Goal: Information Seeking & Learning: Learn about a topic

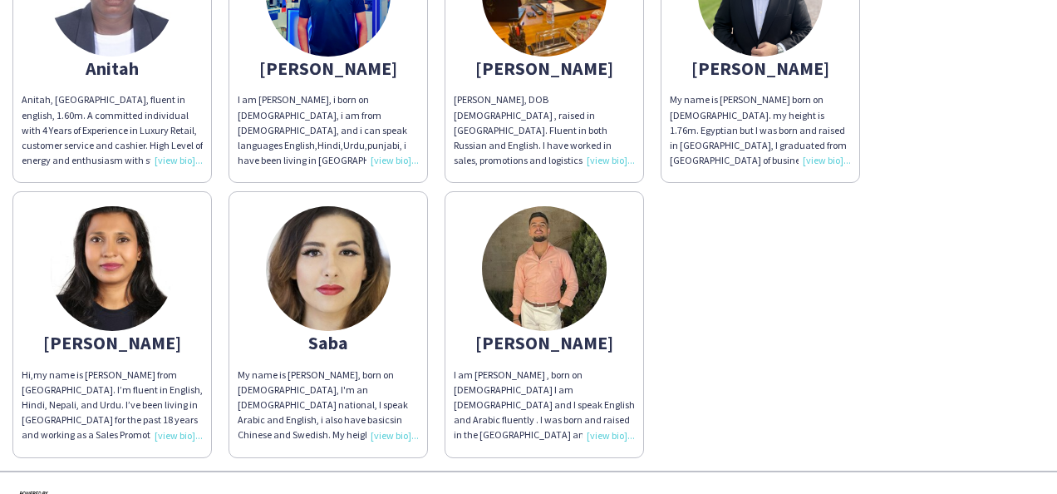
scroll to position [303, 0]
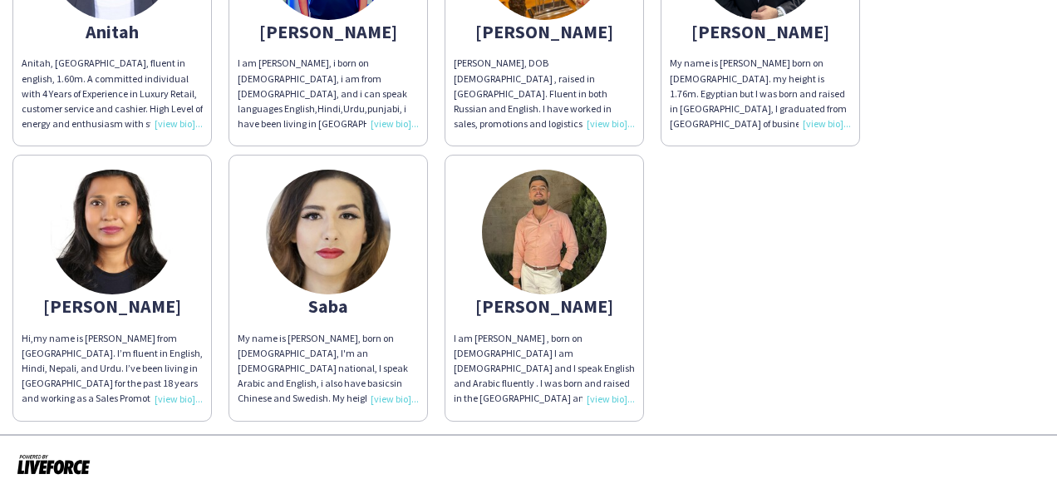
click at [354, 264] on img at bounding box center [328, 232] width 125 height 125
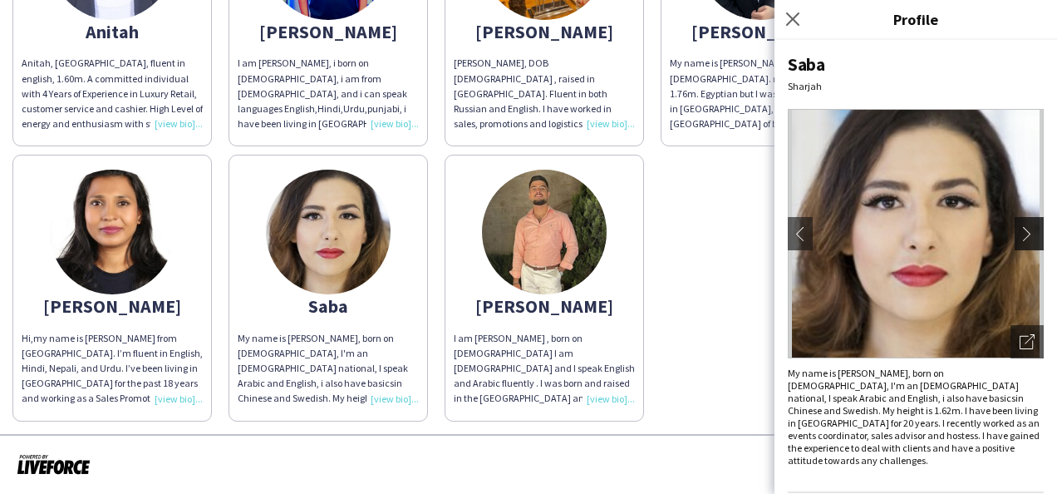
click at [1030, 232] on app-icon "chevron-right" at bounding box center [1031, 233] width 23 height 15
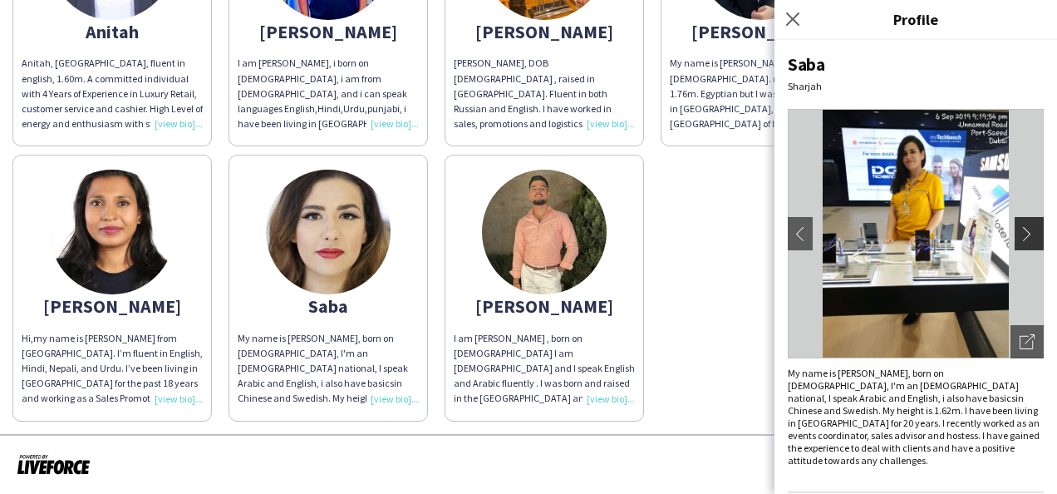
click at [1021, 233] on app-icon "chevron-right" at bounding box center [1031, 233] width 23 height 15
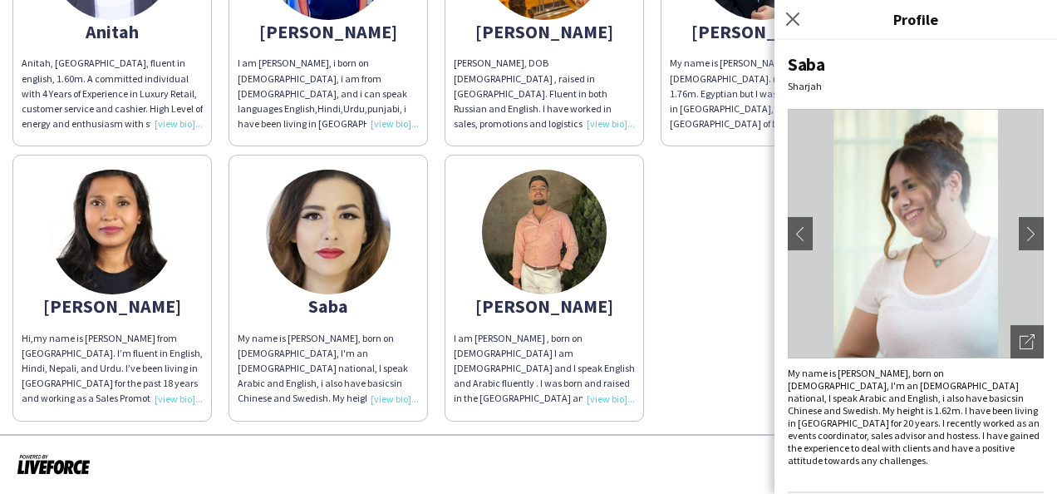
drag, startPoint x: 1021, startPoint y: 233, endPoint x: 833, endPoint y: 298, distance: 199.0
click at [833, 298] on app-photos-slider "chevron-left chevron-right Open photos pop-in" at bounding box center [916, 233] width 256 height 249
click at [801, 223] on button "chevron-left" at bounding box center [800, 233] width 33 height 33
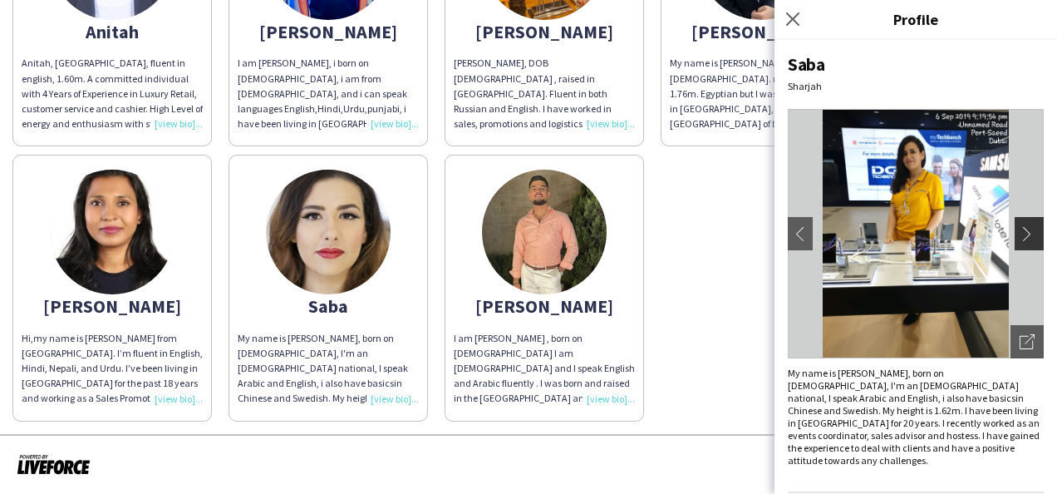
click at [1020, 233] on app-icon "chevron-right" at bounding box center [1031, 233] width 23 height 15
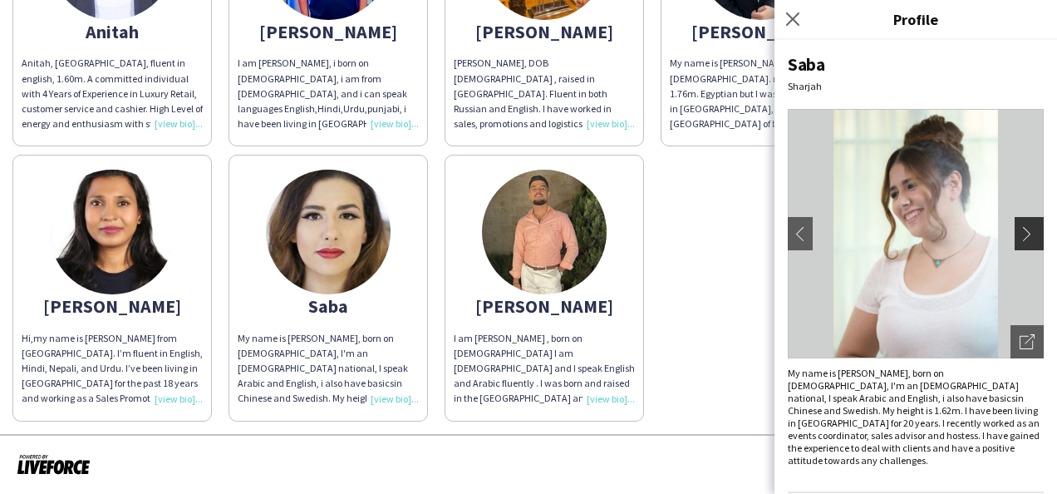
click at [1020, 233] on app-icon "chevron-right" at bounding box center [1031, 233] width 23 height 15
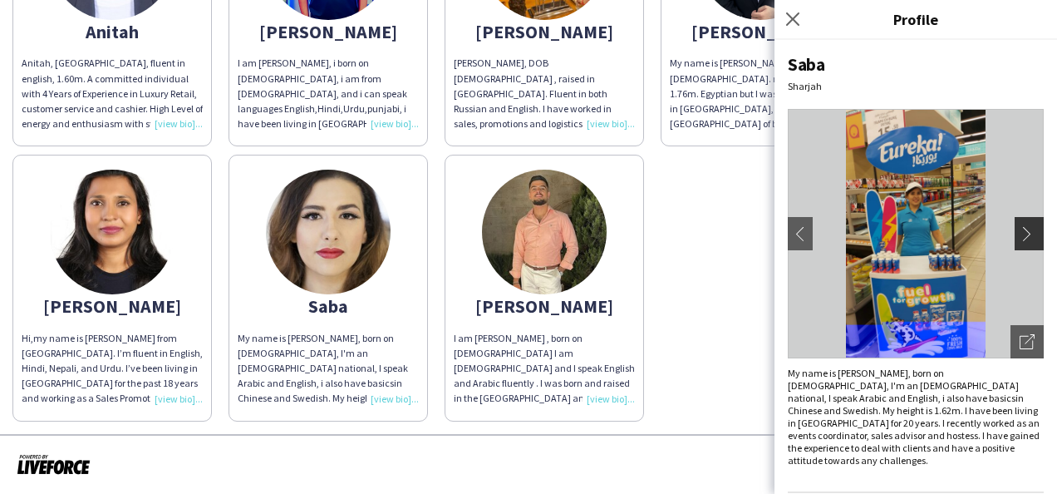
click at [1020, 233] on app-icon "chevron-right" at bounding box center [1031, 233] width 23 height 15
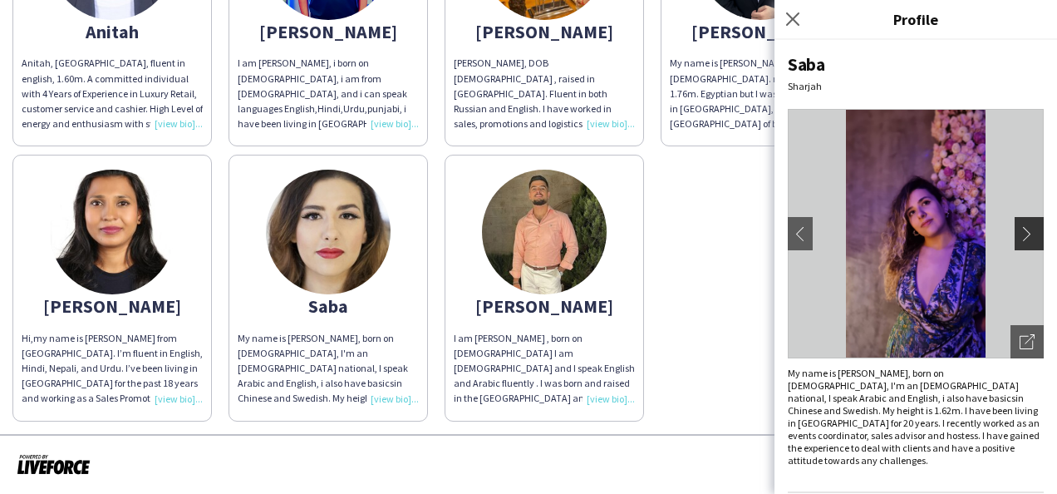
click at [1020, 233] on app-icon "chevron-right" at bounding box center [1031, 233] width 23 height 15
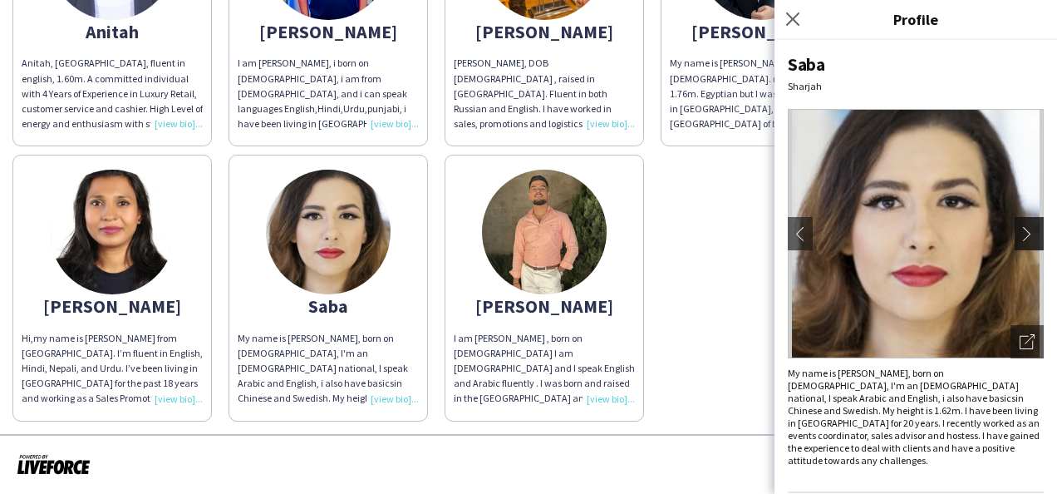
click at [1020, 233] on app-icon "chevron-right" at bounding box center [1031, 233] width 23 height 15
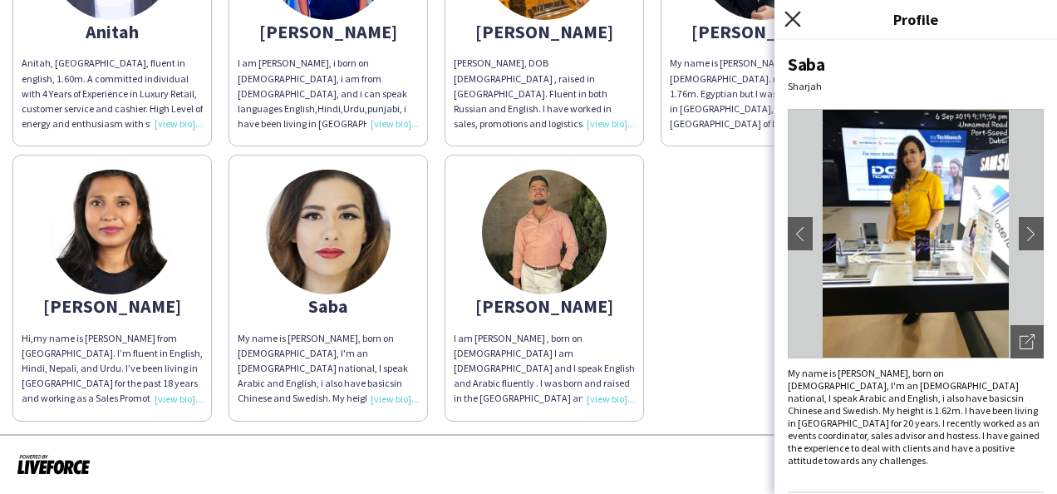
click at [785, 23] on icon "Close pop-in" at bounding box center [793, 19] width 16 height 16
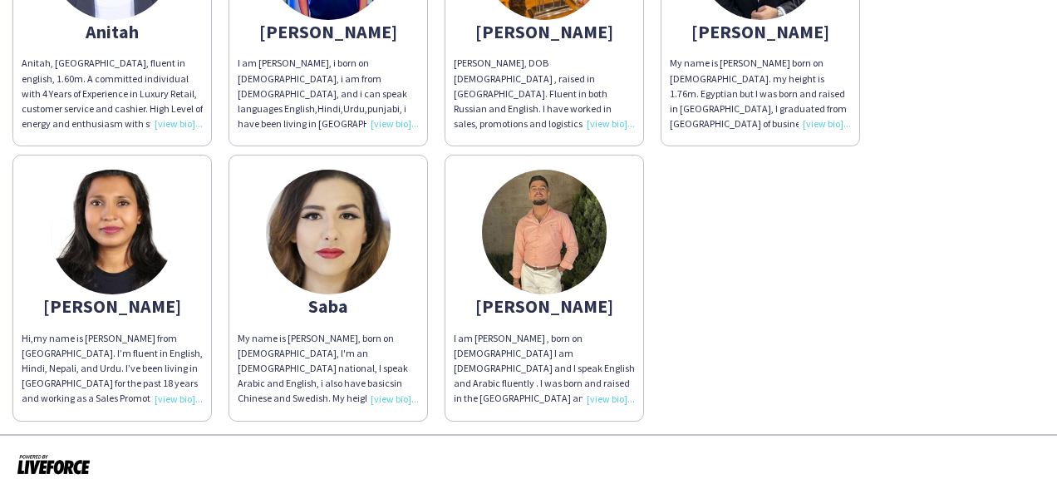
scroll to position [0, 0]
